Goal: Task Accomplishment & Management: Use online tool/utility

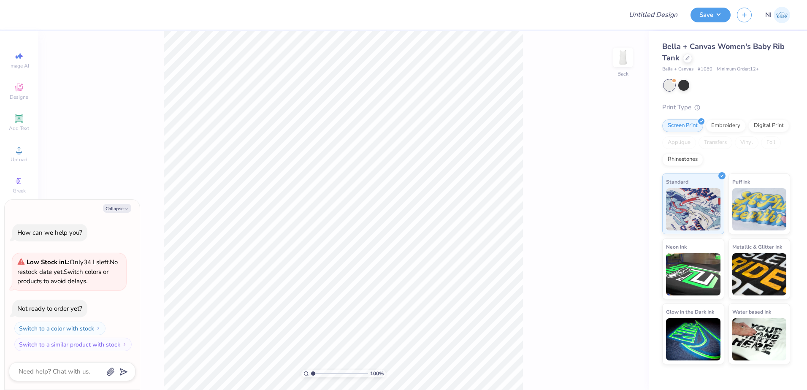
type textarea "x"
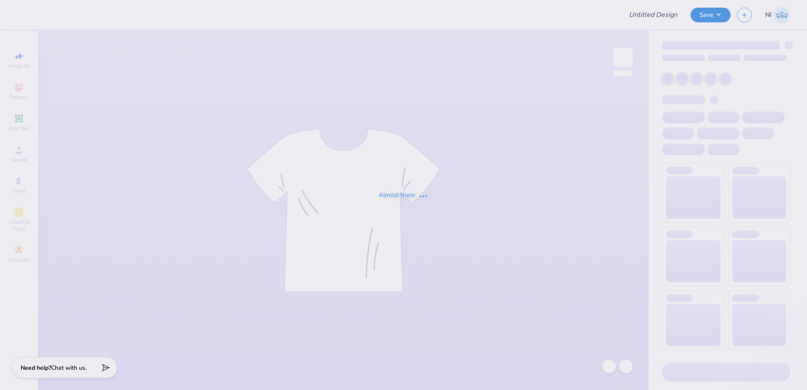
type input "Sofia Tobiason : Duke University"
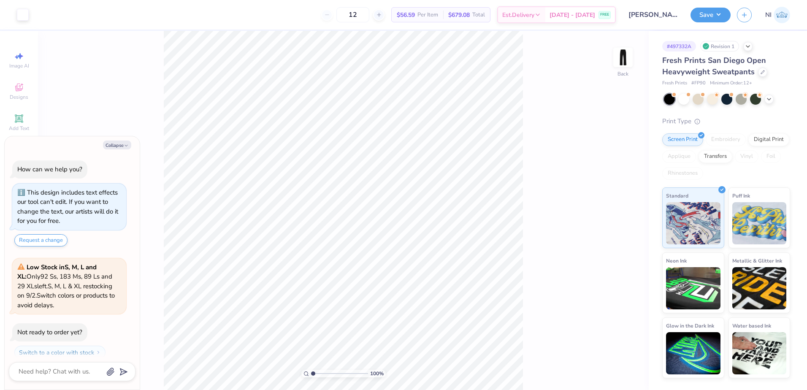
scroll to position [24, 0]
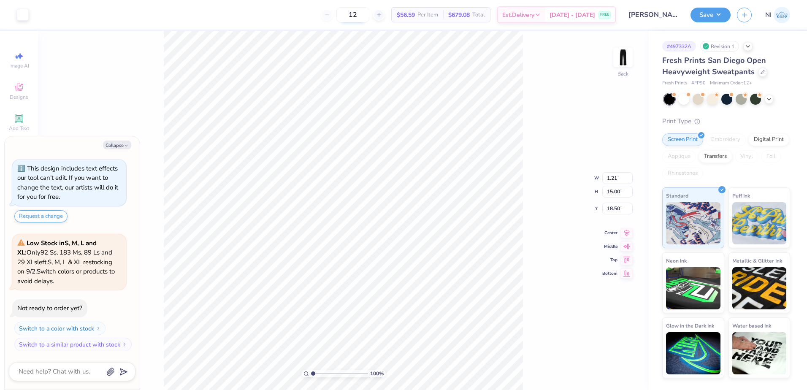
type textarea "x"
type input "18.43"
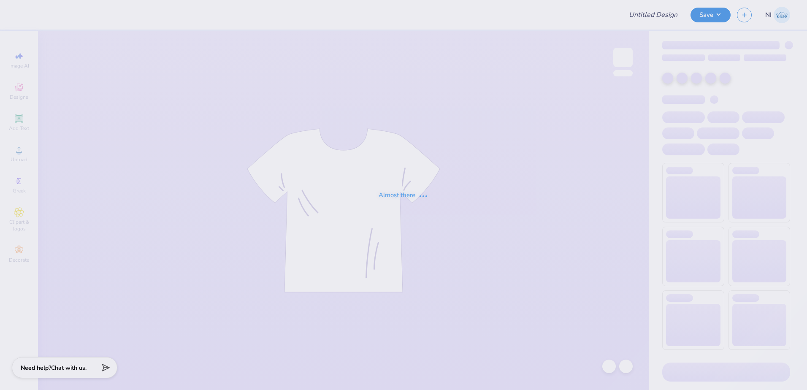
type input "Merch for KIN"
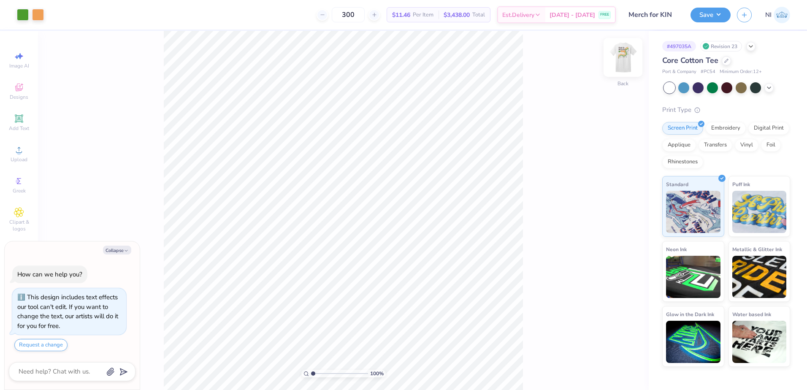
click at [622, 57] on img at bounding box center [623, 58] width 34 height 34
type textarea "x"
type input "3.6716840780171"
type textarea "x"
type input "3.6716840780171"
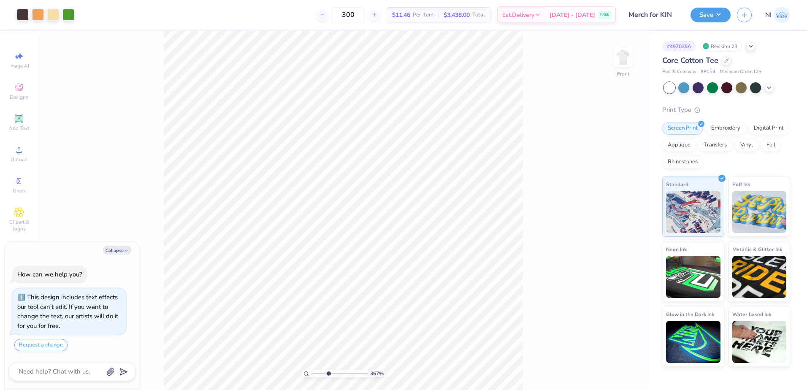
type textarea "x"
type input "3.6716840780171"
type textarea "x"
type input "3.6716840780171"
type textarea "x"
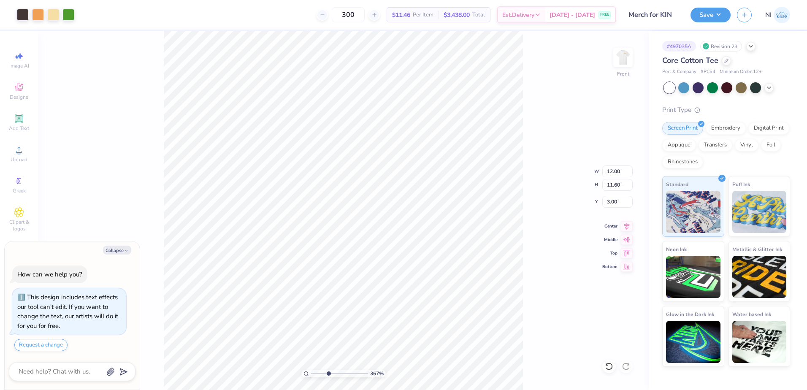
type input "3.6716840780171"
type textarea "x"
type input "3.6716840780171"
type textarea "x"
type input "3.6716840780171"
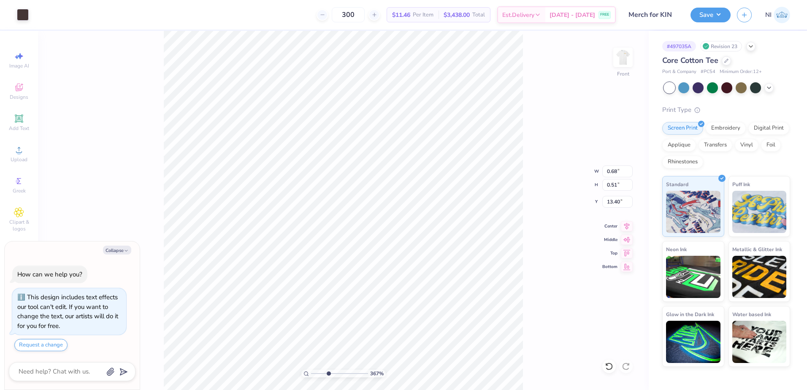
type textarea "x"
type input "3.6716840780171"
type textarea "x"
type input "3.6716840780171"
type textarea "x"
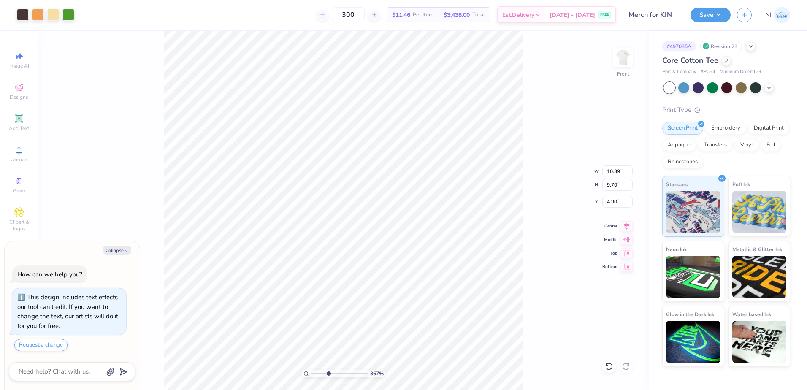
type input "3.6716840780171"
type textarea "x"
type input "3.6716840780171"
type input "5.07"
type textarea "x"
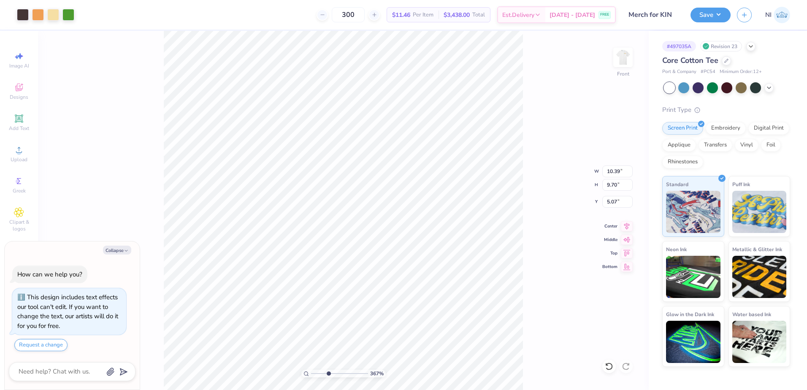
type input "3.6716840780171"
type textarea "x"
type input "3.6716840780171"
type textarea "x"
type input "3.6716840780171"
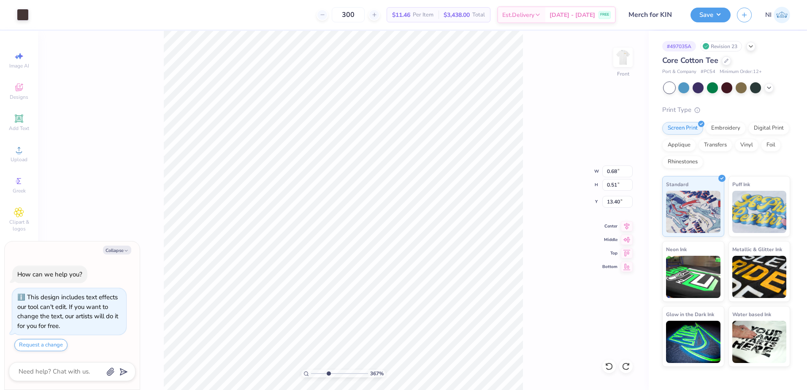
type textarea "x"
type input "3.6716840780171"
type textarea "x"
type input "3.6716840780171"
type textarea "x"
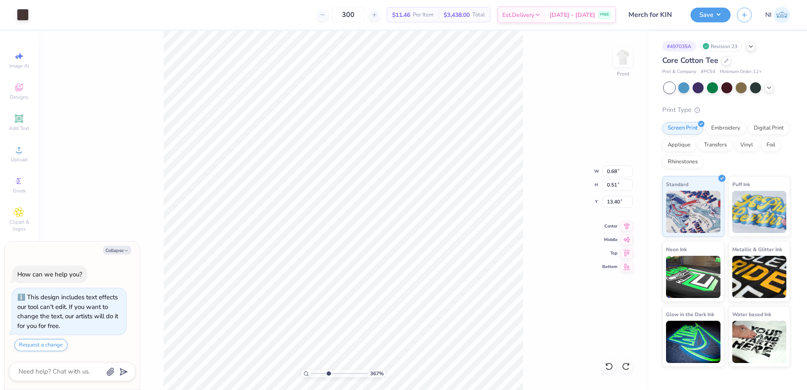
type input "3.6716840780171"
type input "14.00"
type textarea "x"
type input "3.6716840780171"
type textarea "x"
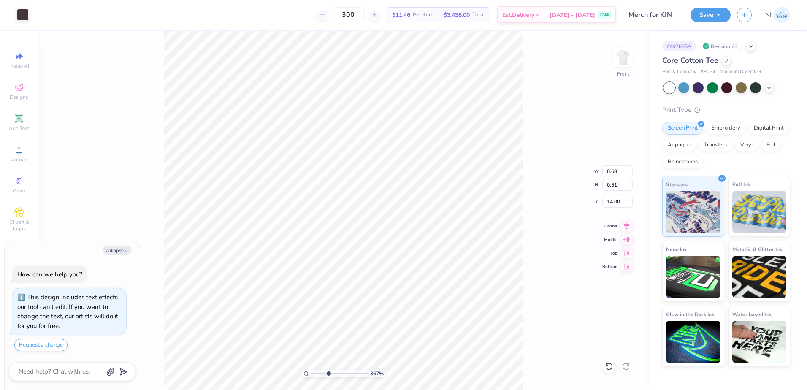
type input "3.6716840780171"
type textarea "x"
type input "3.6716840780171"
type textarea "x"
type input "3.6716840780171"
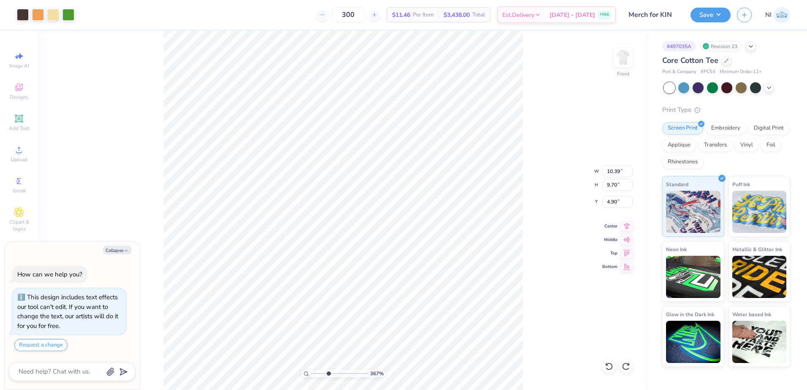
type textarea "x"
type input "3.6716840780171"
type input "5.17"
type textarea "x"
type input "3.6716840780171"
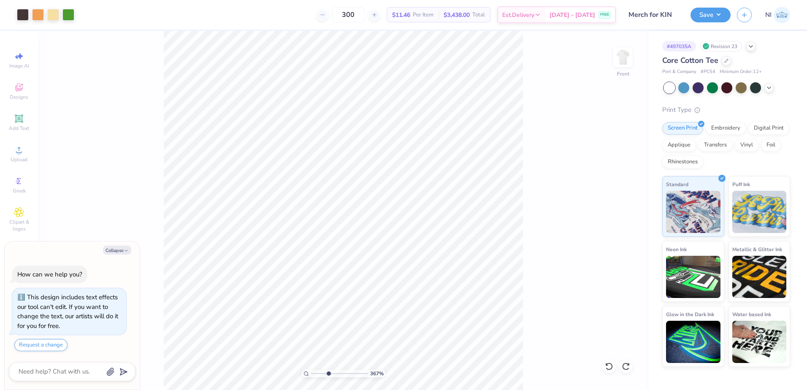
type textarea "x"
type input "3.6716840780171"
type textarea "x"
type input "3.6716840780171"
type textarea "x"
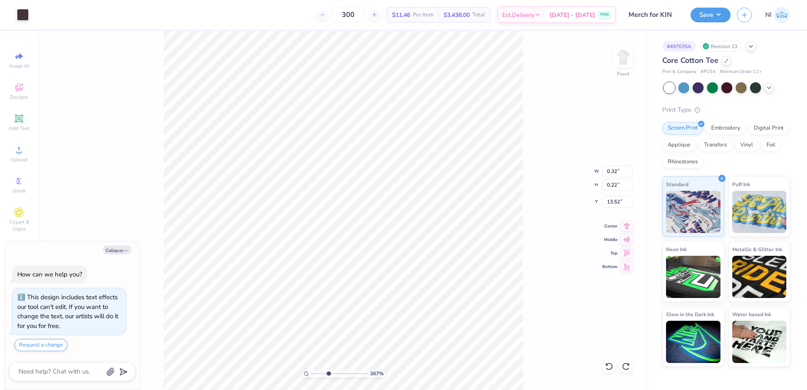
type input "3.6716840780171"
type textarea "x"
type input "3.6716840780171"
type input "13.64"
type textarea "x"
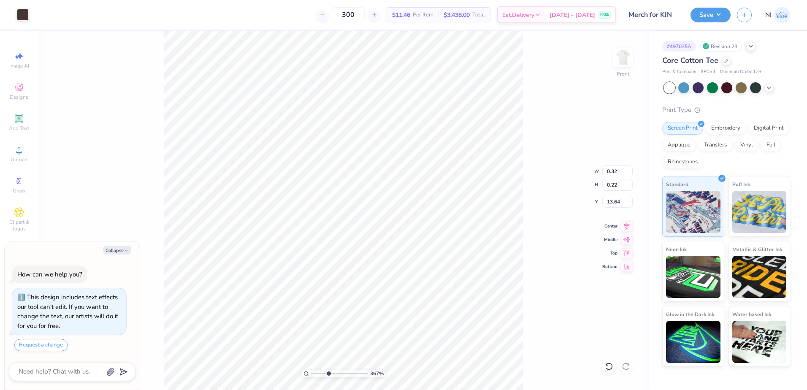
type input "3.6716840780171"
type textarea "x"
type input "3.6716840780171"
type textarea "x"
type input "3.6716840780171"
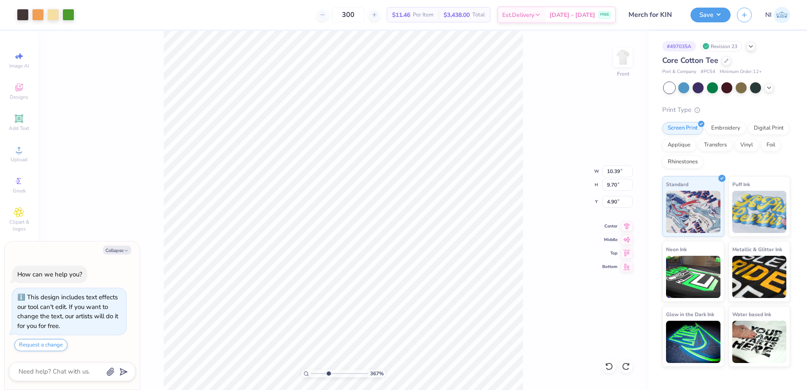
type textarea "x"
type input "3.6716840780171"
type textarea "x"
type input "3.6716840780171"
type textarea "x"
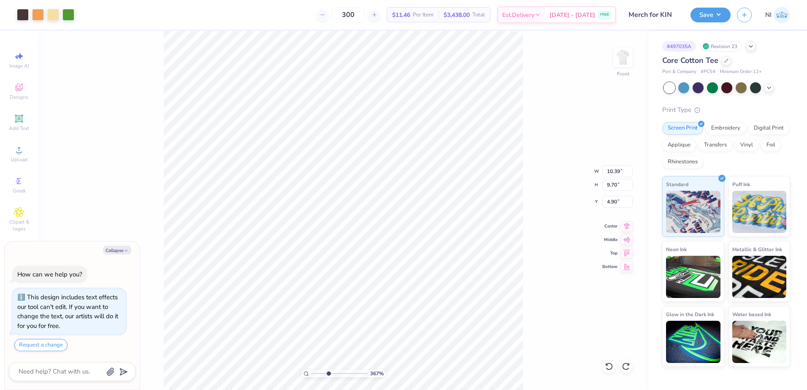
type input "3.6716840780171"
type textarea "x"
type input "3.6716840780171"
type textarea "x"
type input "3.6716840780171"
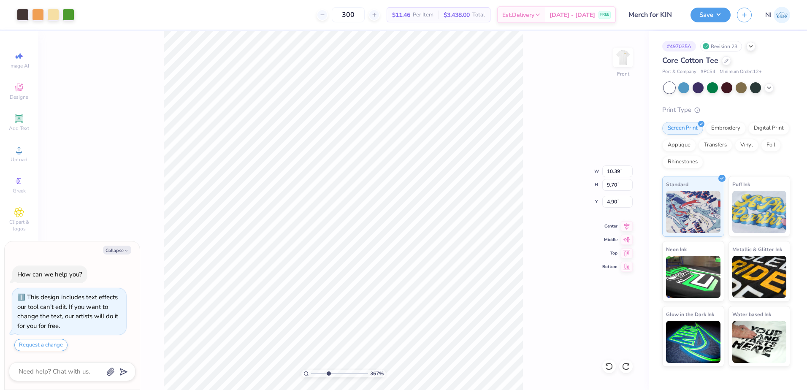
type textarea "x"
type input "3.6716840780171"
type textarea "x"
type input "3.6716840780171"
type textarea "x"
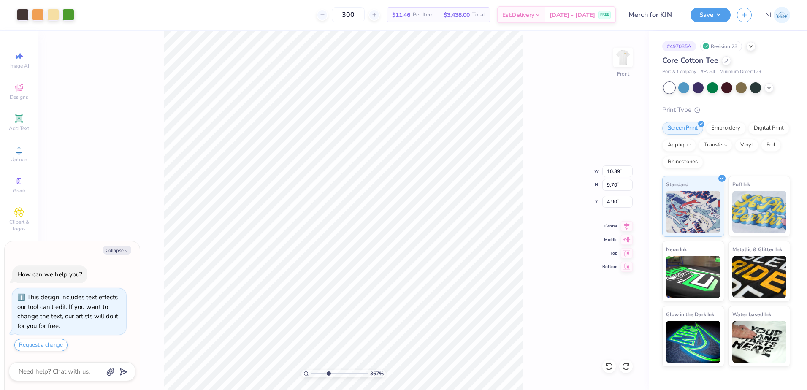
type input "3.6716840780171"
type textarea "x"
type input "3.6716840780171"
type textarea "x"
type input "3.6716840780171"
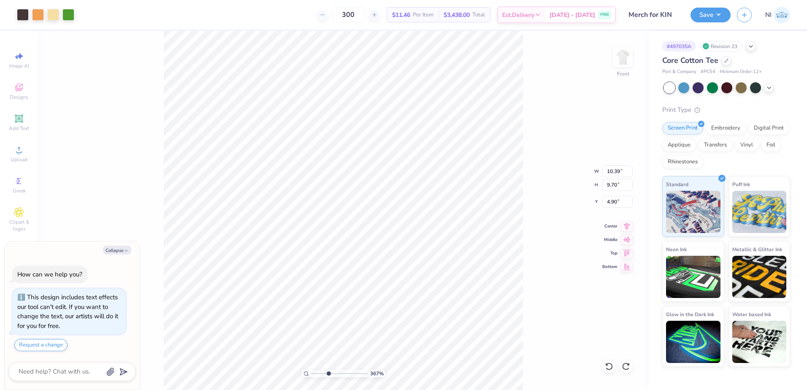
type input "4.88"
type textarea "x"
type input "3.6716840780171"
type textarea "x"
type input "3.6716840780171"
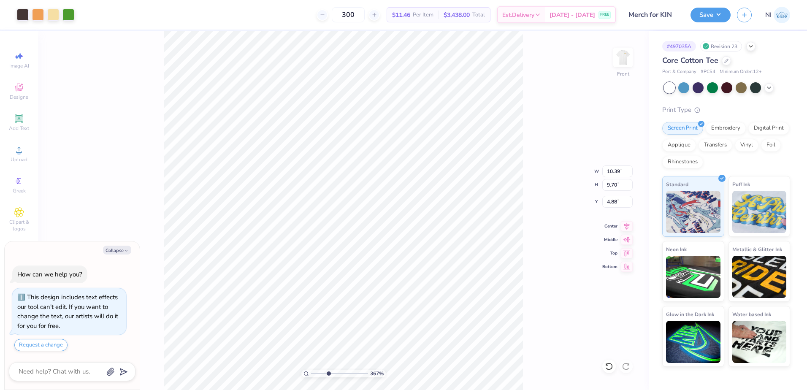
type textarea "x"
type input "3.6716840780171"
type textarea "x"
type input "3.6716840780171"
type textarea "x"
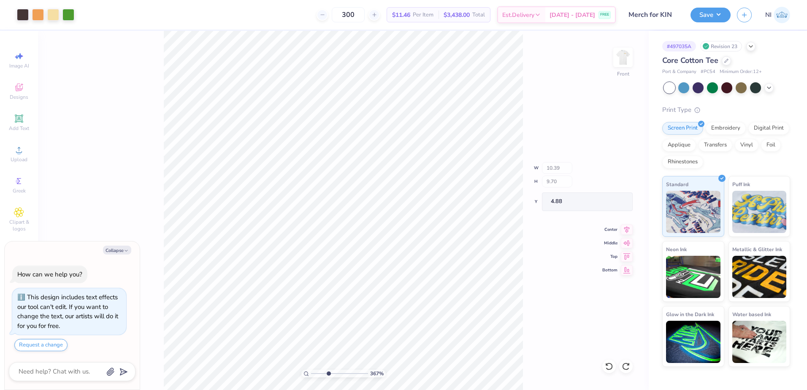
type input "3.6716840780171"
type textarea "x"
type input "3.6716840780171"
type textarea "x"
type input "3.6716840780171"
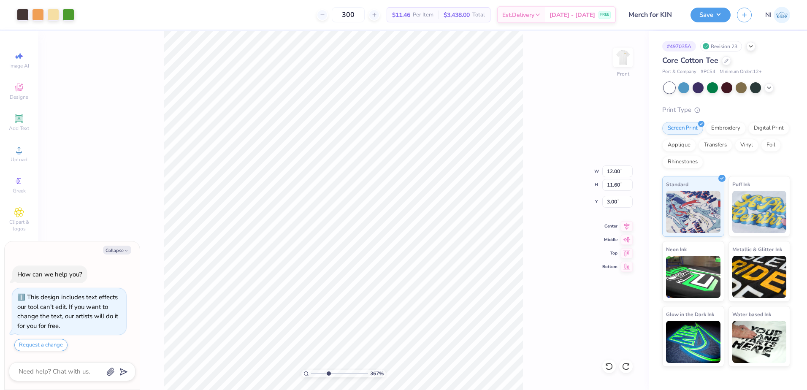
type textarea "x"
type input "3.6716840780171"
type textarea "x"
type input "3.6716840780171"
type textarea "x"
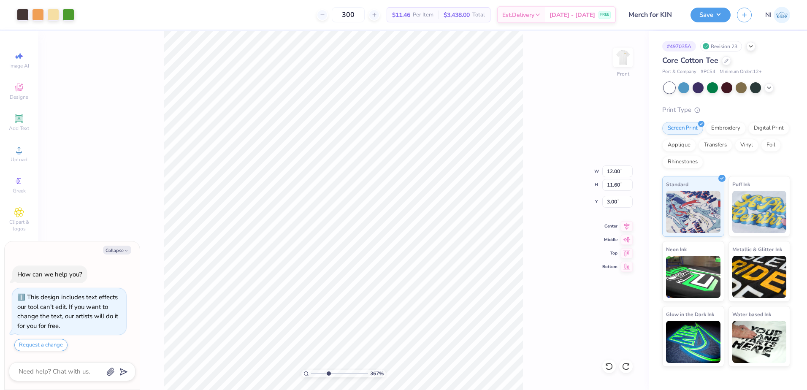
type input "3.6716840780171"
type textarea "x"
type input "3.6716840780171"
type textarea "x"
type input "3.6716840780171"
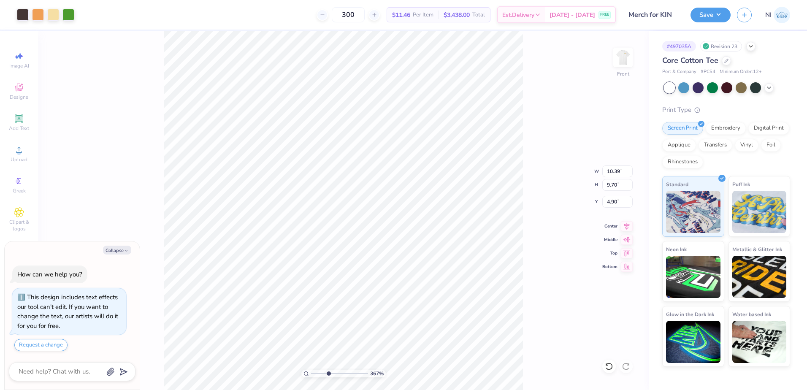
type textarea "x"
type input "3.6716840780171"
type textarea "x"
type input "3.6716840780171"
type textarea "x"
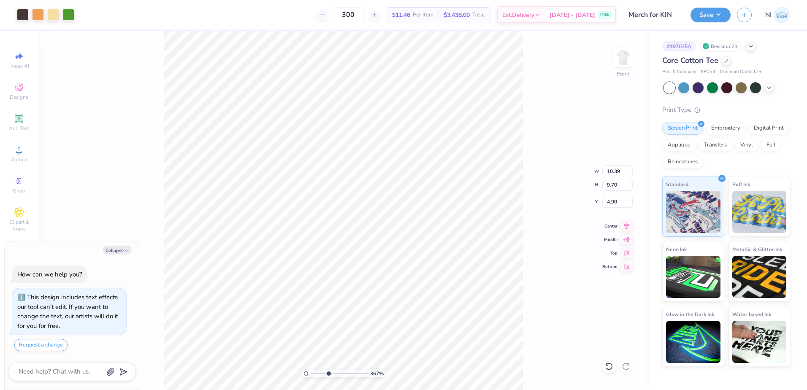
type input "3.6716840780171"
type textarea "x"
type input "3.6716840780171"
type input "4.88"
type textarea "x"
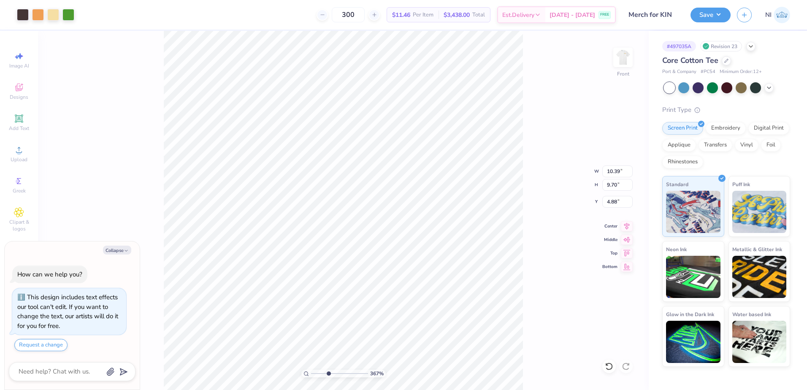
type input "3.6716840780171"
type textarea "x"
type input "3.6716840780171"
type textarea "x"
type input "3.6716840780171"
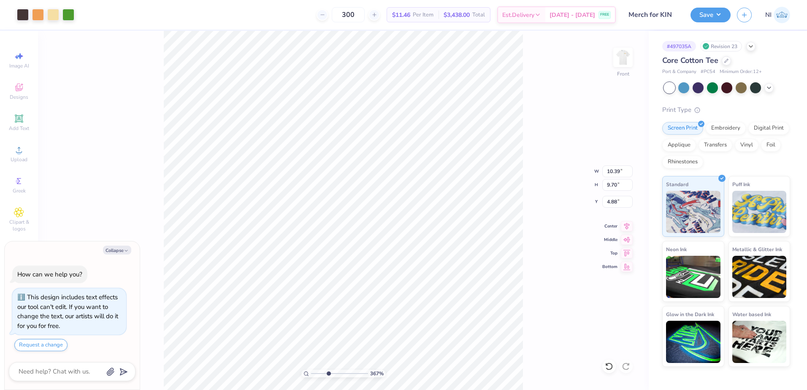
type textarea "x"
type input "3.6716840780171"
type textarea "x"
type input "3.6716840780171"
type textarea "x"
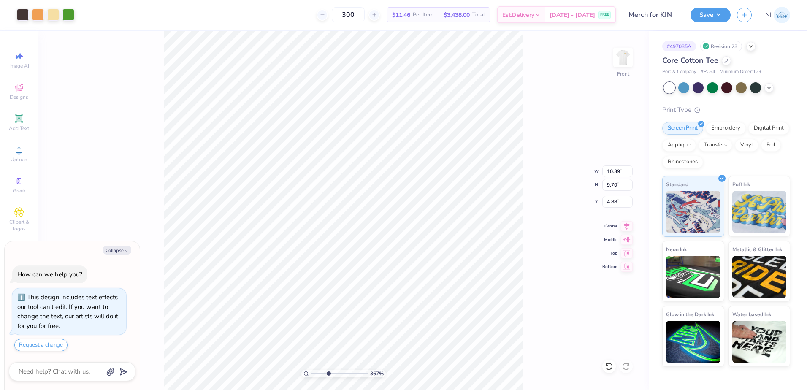
type input "3.6716840780171"
type textarea "x"
type input "3.6716840780171"
type textarea "x"
type input "3.6716840780171"
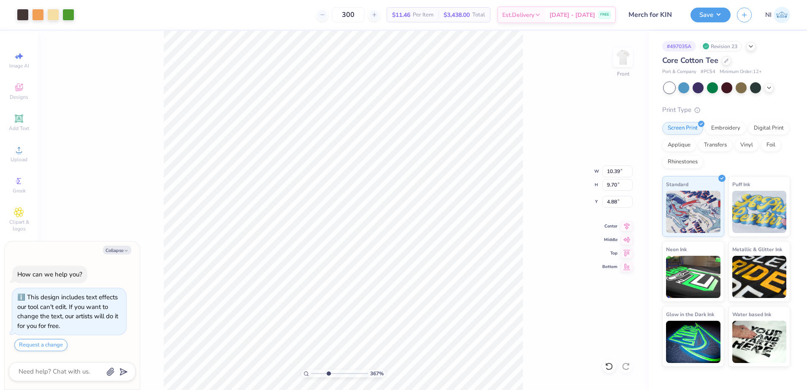
type textarea "x"
type input "3.6716840780171"
type textarea "x"
type input "3.6716840780171"
type textarea "x"
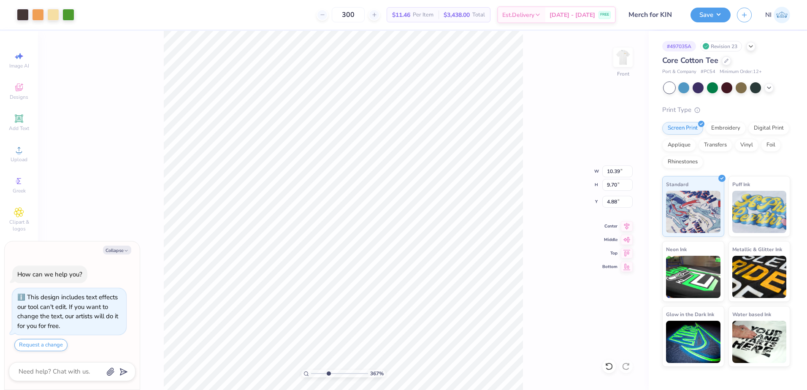
type input "3.6716840780171"
type textarea "x"
type input "3.6716840780171"
type textarea "x"
type input "3.6716840780171"
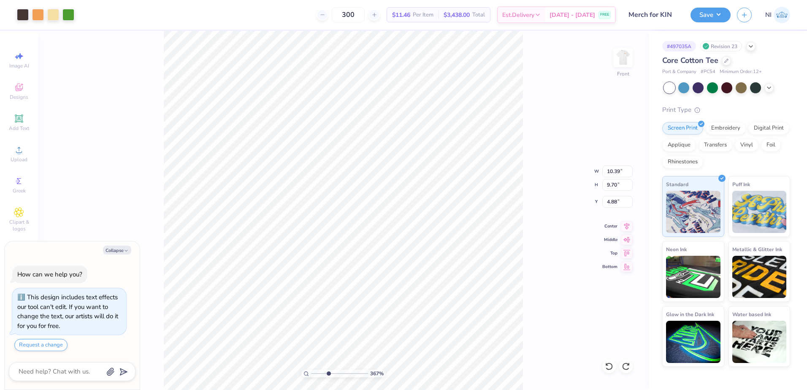
type textarea "x"
type input "3.6716840780171"
type textarea "x"
type input "3.6716840780171"
type textarea "x"
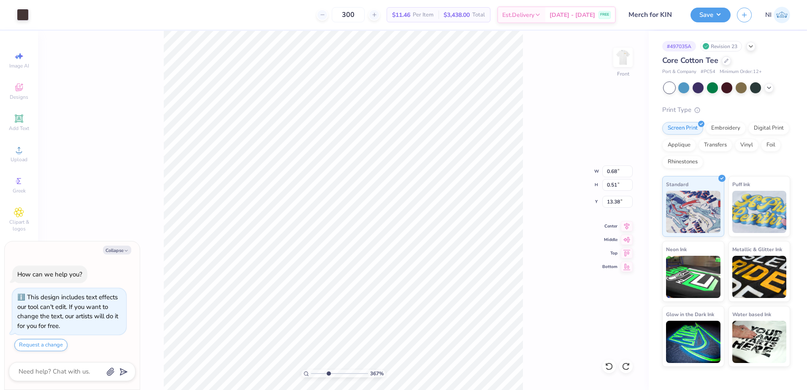
type input "3.6716840780171"
type textarea "x"
type input "3.6716840780171"
type input "15.04"
type textarea "x"
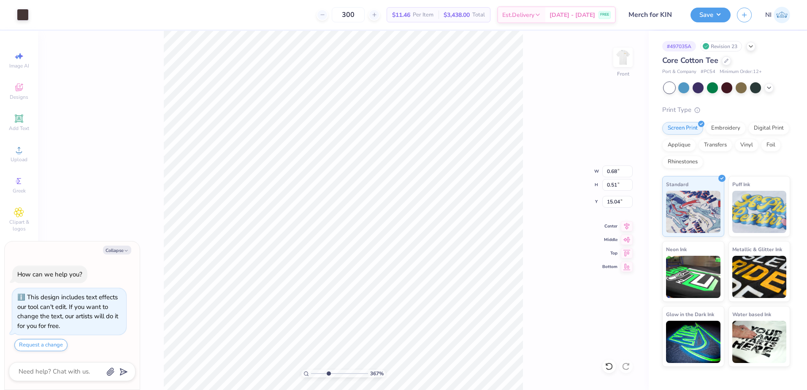
type input "3.6716840780171"
type textarea "x"
type input "3.6716840780171"
type input "13.38"
type textarea "x"
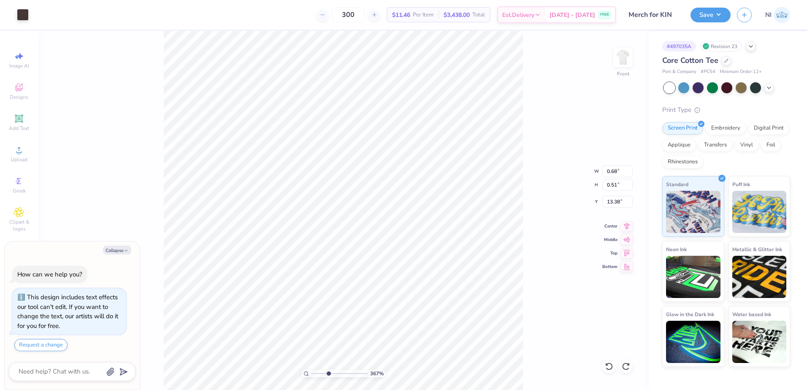
type input "3.6716840780171"
type input "0.32"
type input "0.22"
type input "13.50"
type textarea "x"
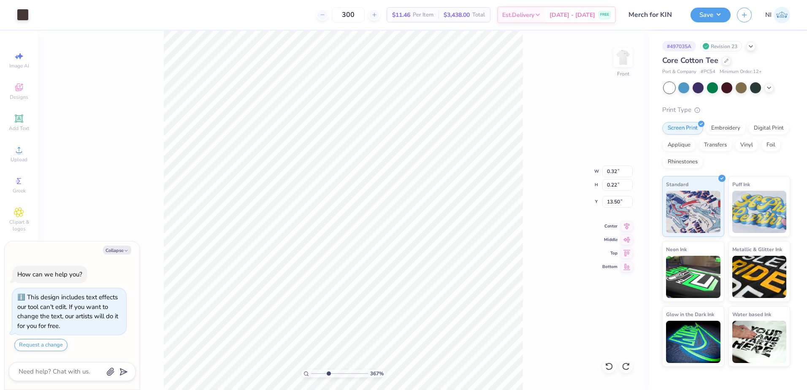
type input "3.6716840780171"
type textarea "x"
type input "3.6716840780171"
type textarea "x"
type input "3.6716840780171"
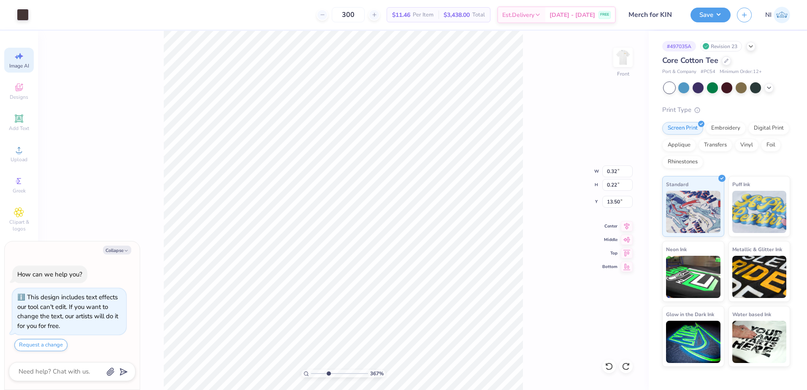
click at [21, 0] on html "Art colors 300 $11.46 Per Item $3,438.00 Total Est. Delivery [DATE] - [DATE] FR…" at bounding box center [403, 195] width 807 height 390
type textarea "x"
type input "3.6716840780171"
type input "5.25"
type input "3.96"
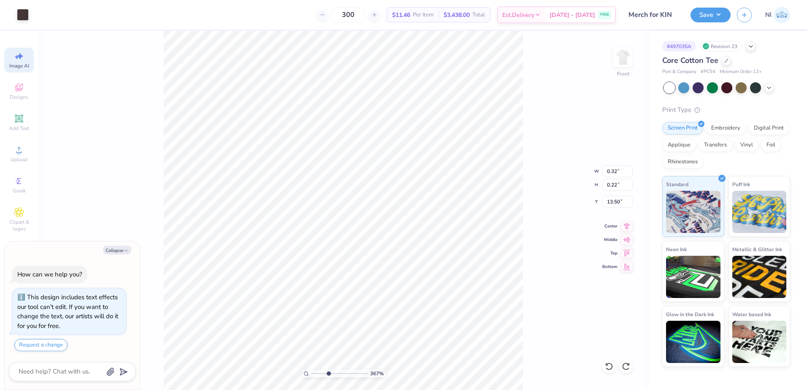
type input "14.23"
